Goal: Information Seeking & Learning: Learn about a topic

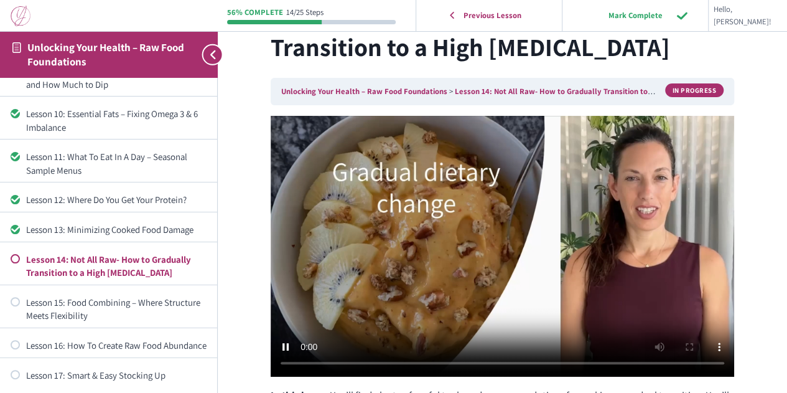
scroll to position [124, 0]
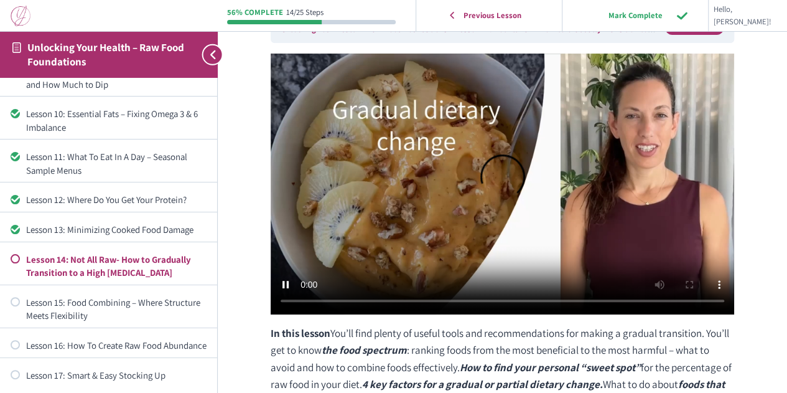
drag, startPoint x: 286, startPoint y: 119, endPoint x: 236, endPoint y: 314, distance: 201.7
click at [236, 314] on div "Lesson 14: Not All Raw- How to Gradually Transition to a High Raw Diet Unlockin…" at bounding box center [502, 219] width 569 height 686
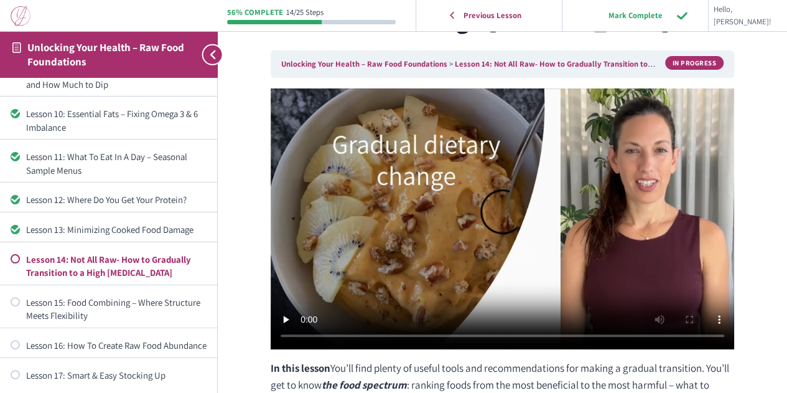
scroll to position [0, 0]
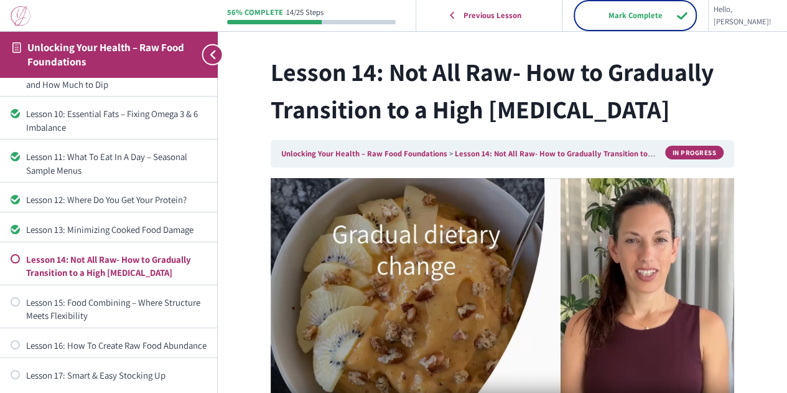
click at [670, 11] on input "Mark Complete" at bounding box center [635, 15] width 118 height 26
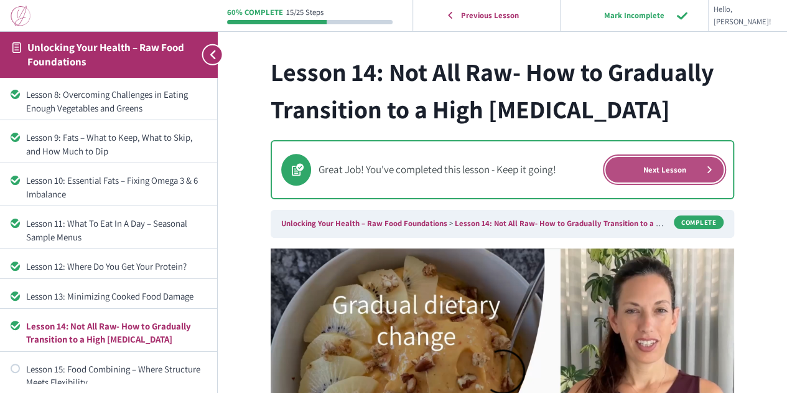
scroll to position [340, 0]
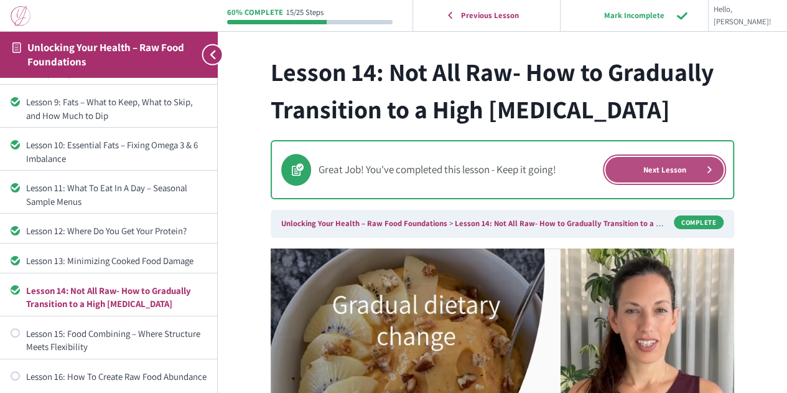
click at [641, 171] on link "Next Lesson" at bounding box center [665, 170] width 118 height 26
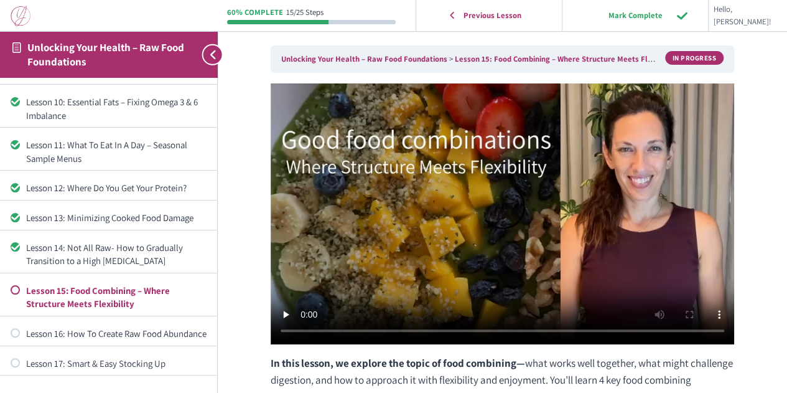
scroll to position [124, 0]
